Goal: Task Accomplishment & Management: Complete application form

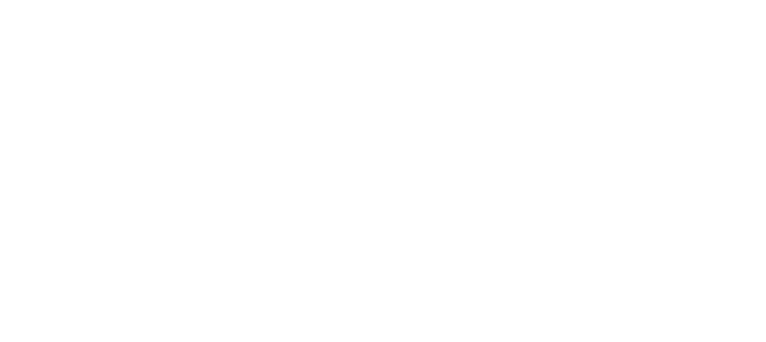
click at [330, 4] on html at bounding box center [383, 2] width 766 height 4
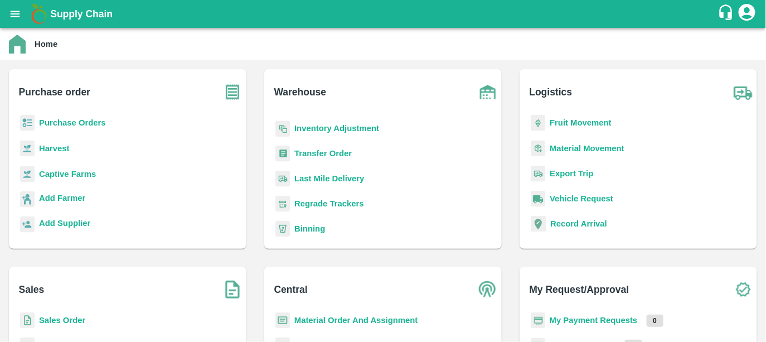
scroll to position [104, 0]
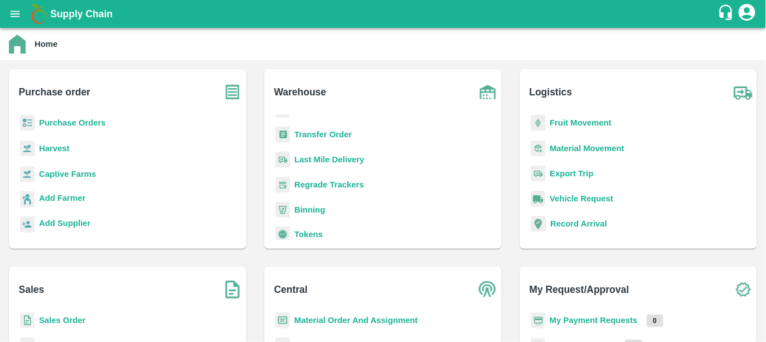
click at [48, 318] on b "Sales Order" at bounding box center [62, 319] width 46 height 9
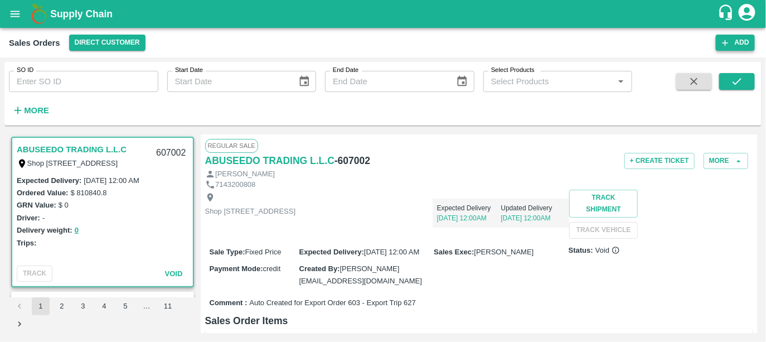
click at [734, 44] on button "Add" at bounding box center [734, 43] width 39 height 16
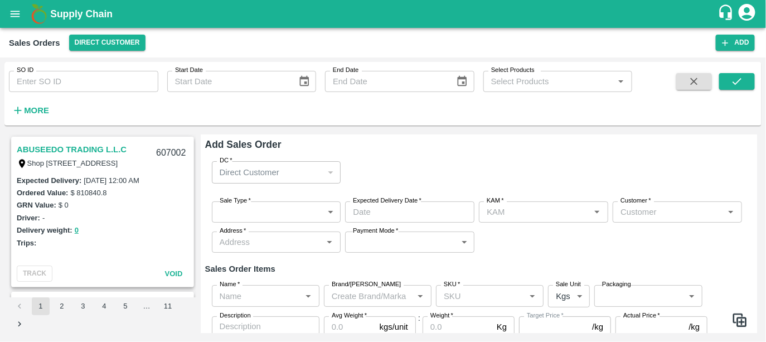
click at [246, 214] on body "Supply Chain Sales Orders Direct Customer Add SO ID SO ID Start Date Start Date…" at bounding box center [383, 171] width 766 height 342
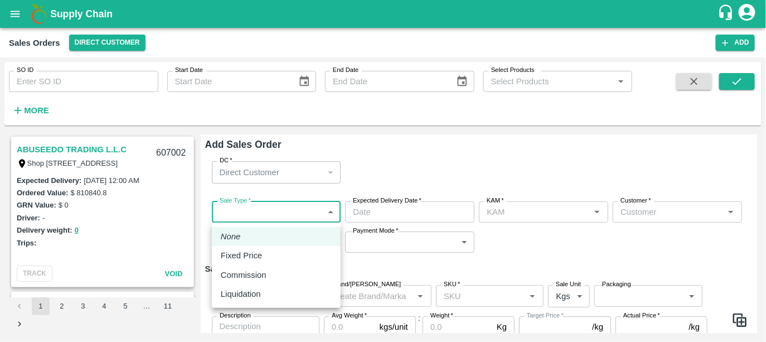
click at [232, 255] on p "Fixed Price" at bounding box center [241, 255] width 41 height 12
type input "1"
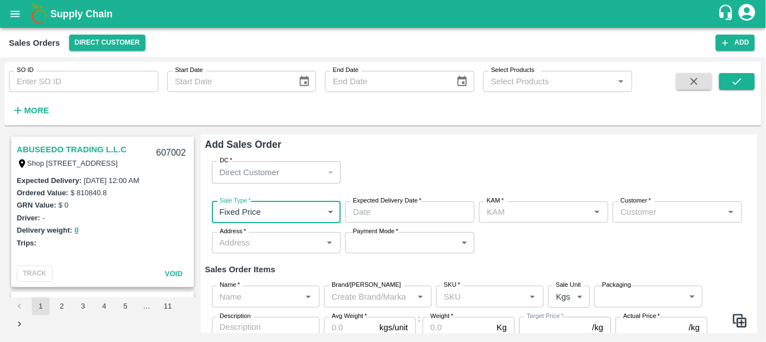
click at [427, 206] on input "Expected Delivery Date   *" at bounding box center [405, 211] width 121 height 21
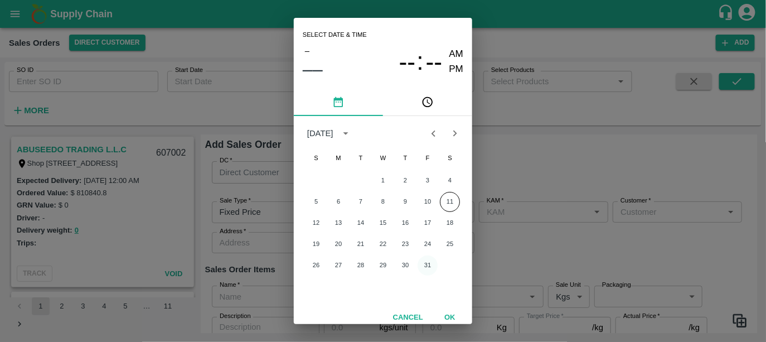
click at [427, 262] on button "31" at bounding box center [427, 265] width 20 height 20
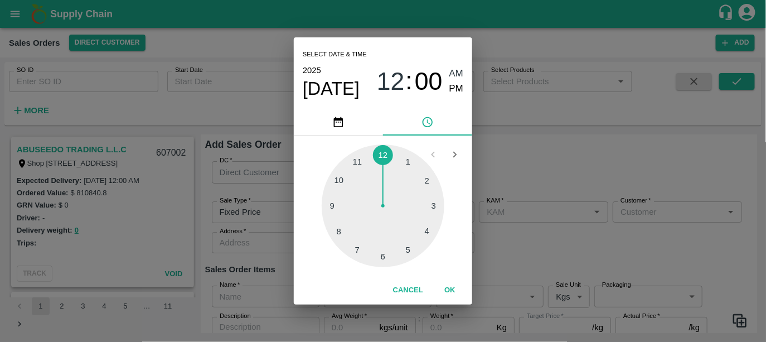
click at [378, 255] on div at bounding box center [382, 205] width 123 height 123
type input "[DATE] 06:00 AM"
click at [443, 285] on button "OK" at bounding box center [450, 290] width 36 height 20
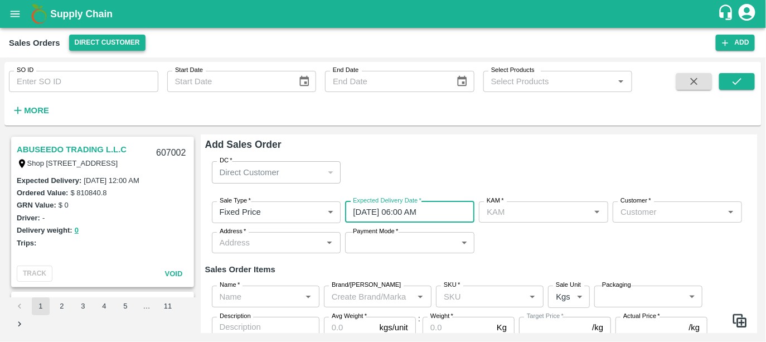
click at [115, 38] on button "Direct Customer" at bounding box center [107, 43] width 76 height 16
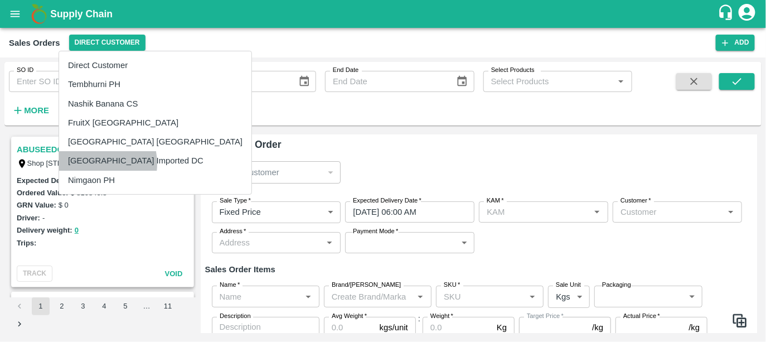
click at [91, 163] on li "[GEOGRAPHIC_DATA] Imported DC" at bounding box center [155, 160] width 192 height 19
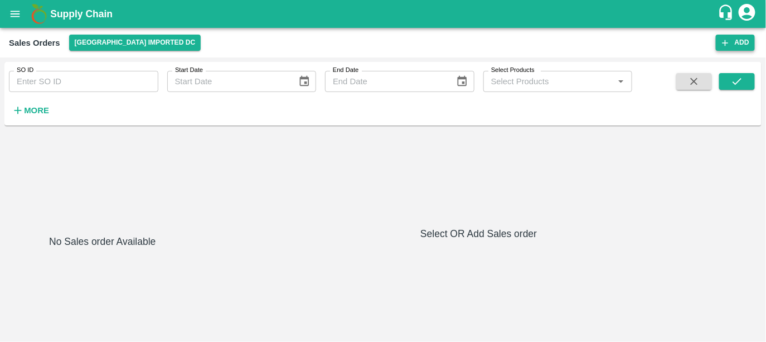
click at [735, 43] on button "Add" at bounding box center [734, 43] width 39 height 16
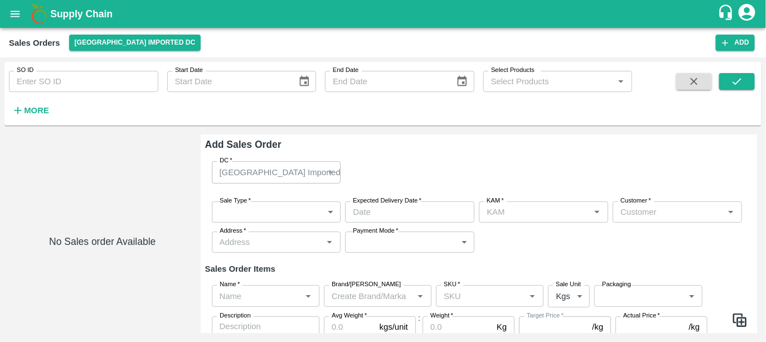
click at [240, 212] on body "Supply Chain Sales Orders [GEOGRAPHIC_DATA] Imported [GEOGRAPHIC_DATA] Add SO I…" at bounding box center [383, 171] width 766 height 342
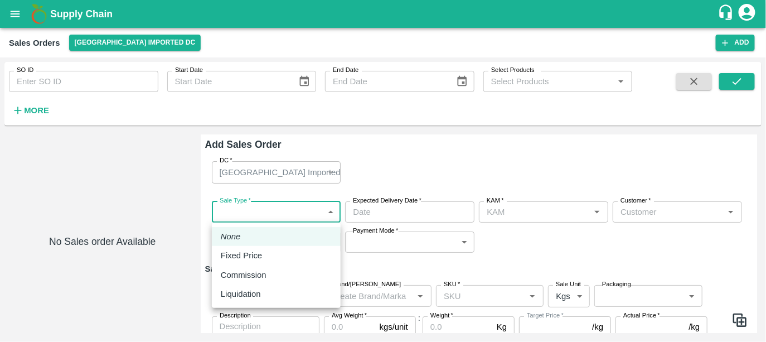
click at [232, 260] on p "Fixed Price" at bounding box center [241, 255] width 41 height 12
type input "1"
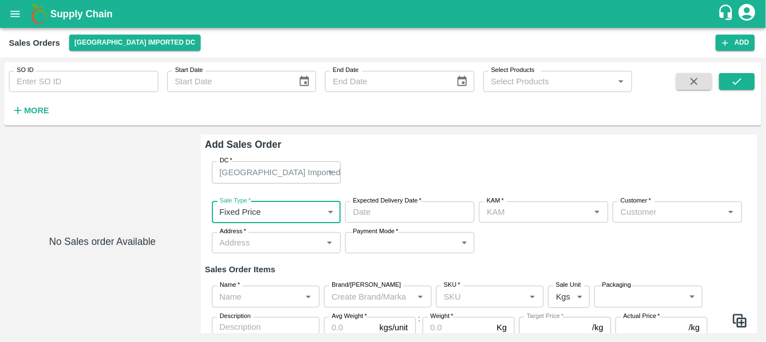
click at [407, 212] on input "Expected Delivery Date   *" at bounding box center [405, 211] width 121 height 21
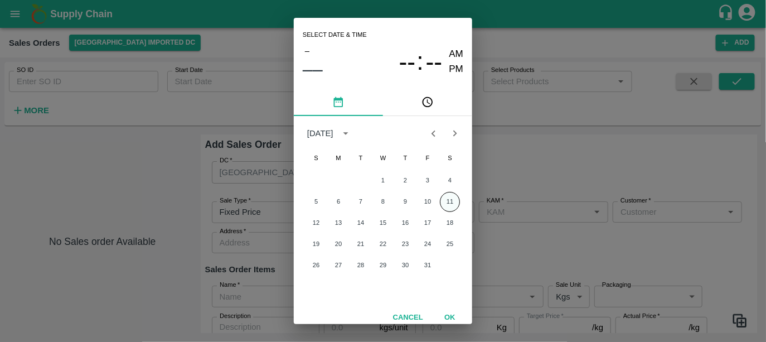
click at [447, 198] on button "11" at bounding box center [450, 202] width 20 height 20
type input "[DATE] 12:00 AM"
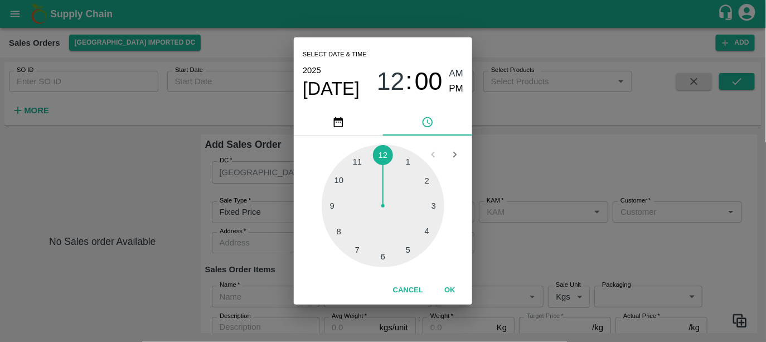
click at [444, 291] on button "OK" at bounding box center [450, 290] width 36 height 20
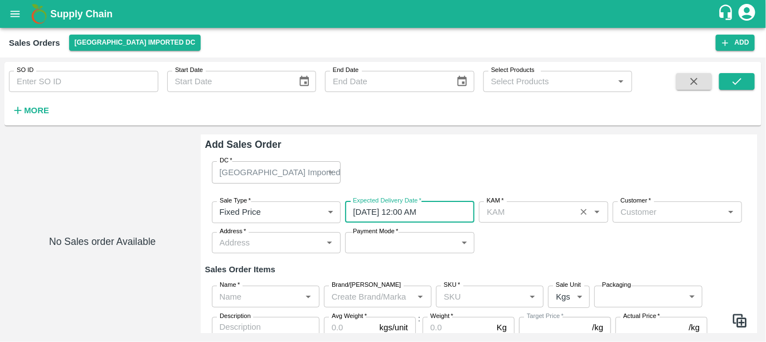
click at [533, 209] on input "KAM   *" at bounding box center [527, 211] width 90 height 14
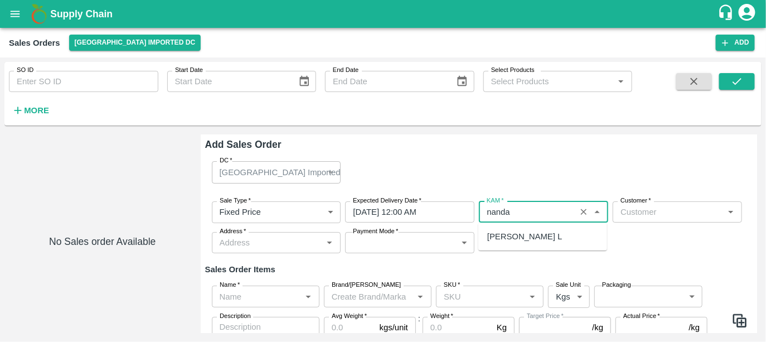
type input "nanda"
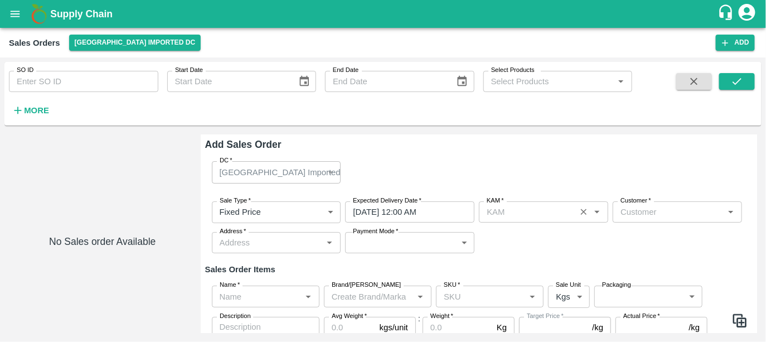
click at [527, 209] on input "KAM   *" at bounding box center [527, 211] width 90 height 14
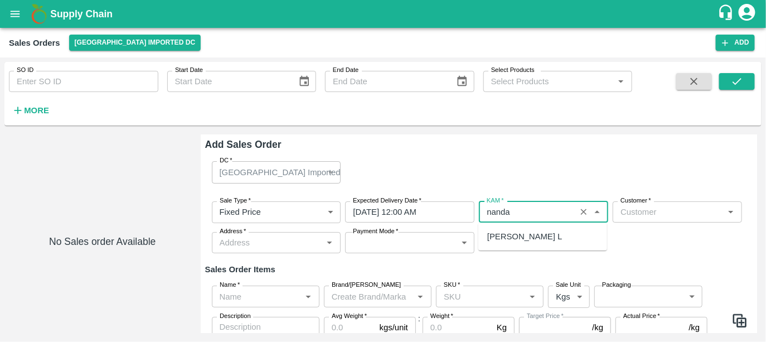
type input "nanda"
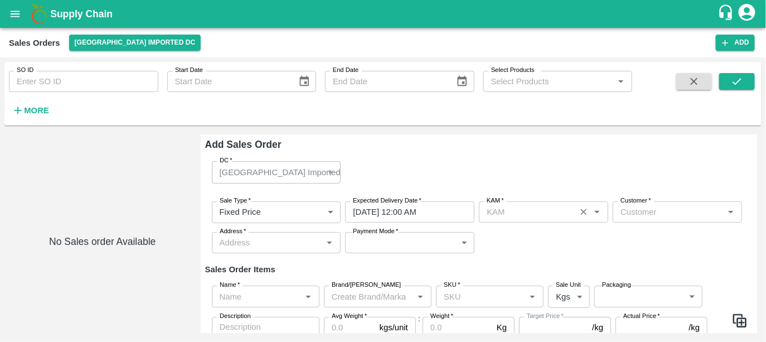
click at [529, 211] on input "KAM   *" at bounding box center [527, 211] width 90 height 14
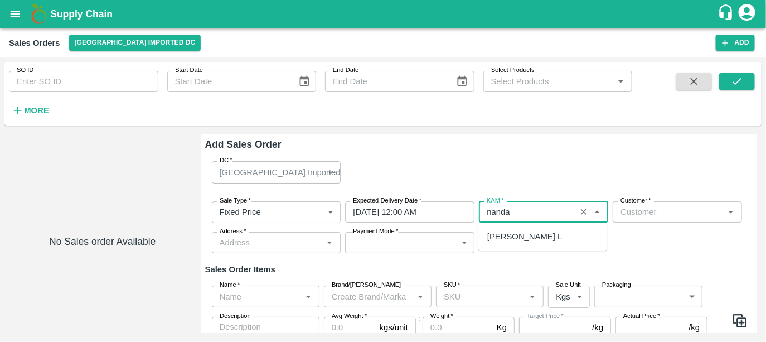
click at [554, 237] on div "[PERSON_NAME] L" at bounding box center [542, 236] width 129 height 19
click at [557, 236] on div "[PERSON_NAME] L" at bounding box center [542, 236] width 129 height 19
type input "[PERSON_NAME] L"
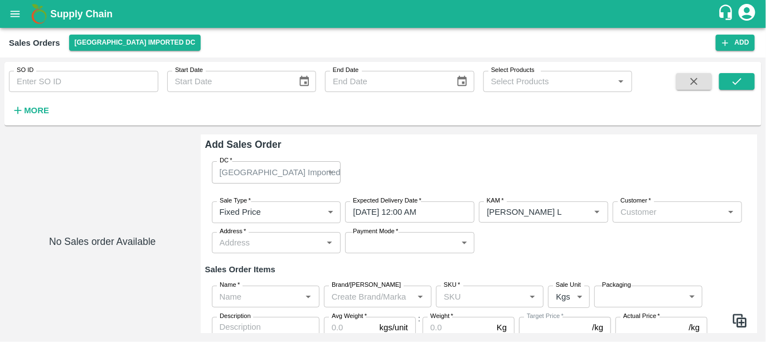
click at [694, 213] on input "Customer   *" at bounding box center [668, 211] width 104 height 14
type input "eesha"
